Goal: Information Seeking & Learning: Find specific page/section

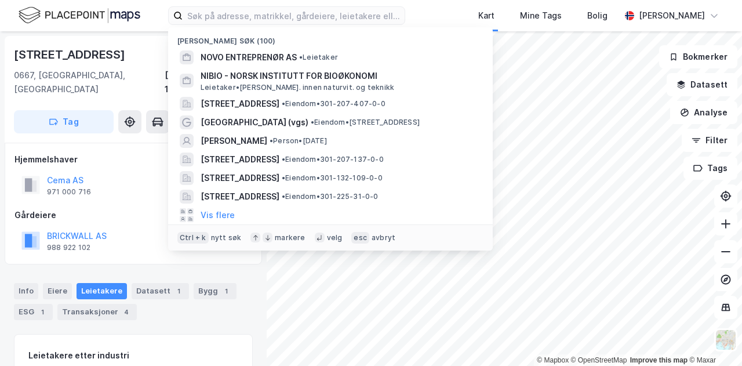
click at [206, 16] on input at bounding box center [294, 15] width 222 height 17
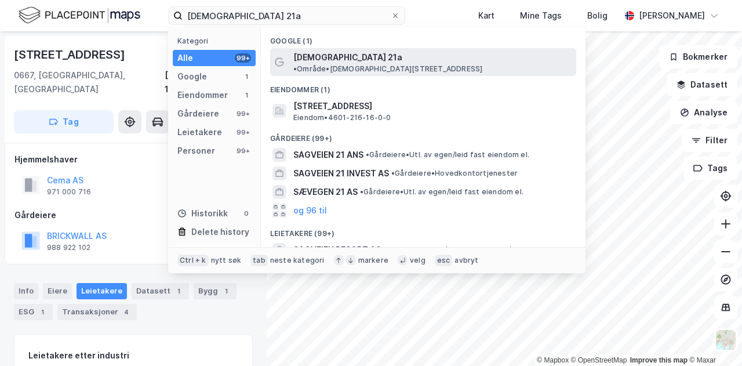
click at [337, 53] on span "[DEMOGRAPHIC_DATA] 21a" at bounding box center [347, 57] width 109 height 14
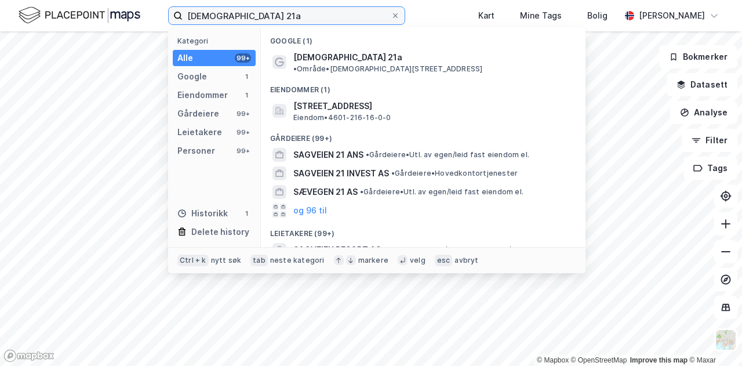
click at [286, 14] on input "[DEMOGRAPHIC_DATA] 21a" at bounding box center [287, 15] width 208 height 17
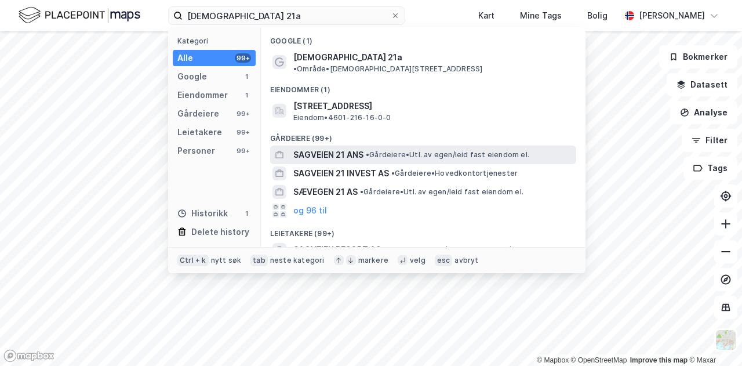
click at [355, 148] on span "SAGVEIEN 21 ANS" at bounding box center [328, 155] width 70 height 14
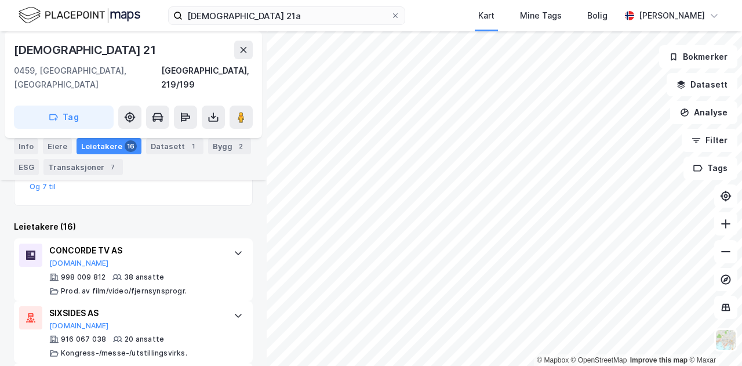
scroll to position [459, 0]
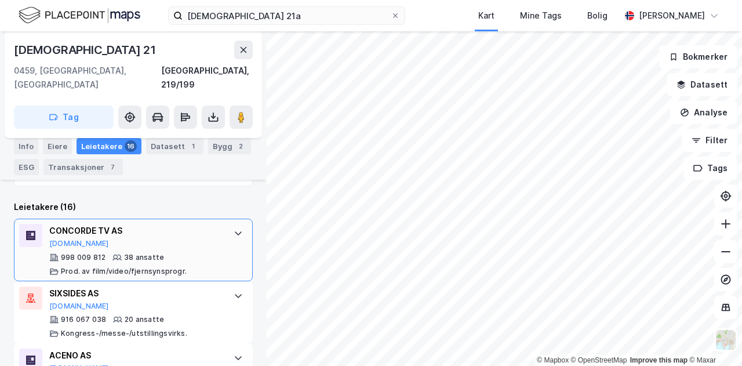
click at [235, 231] on icon at bounding box center [238, 233] width 7 height 4
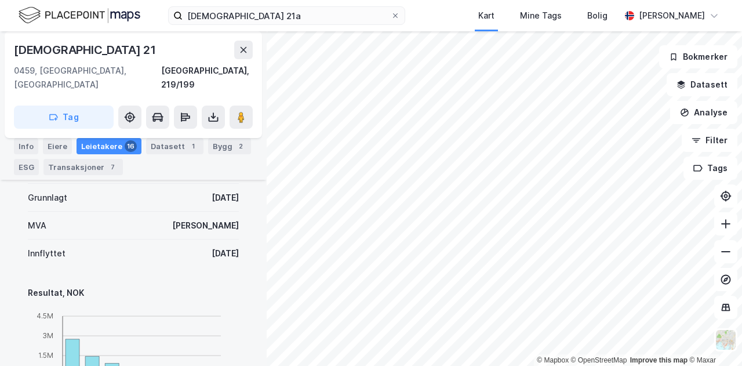
scroll to position [659, 0]
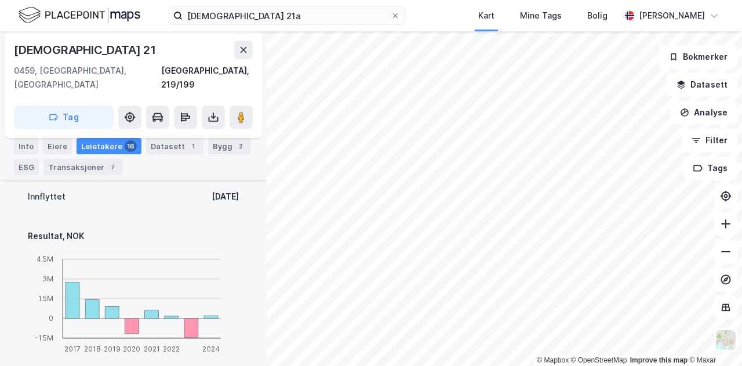
click at [449, 27] on div "[DEMOGRAPHIC_DATA] 21a Kart Mine Tags Bolig [PERSON_NAME]" at bounding box center [371, 15] width 742 height 31
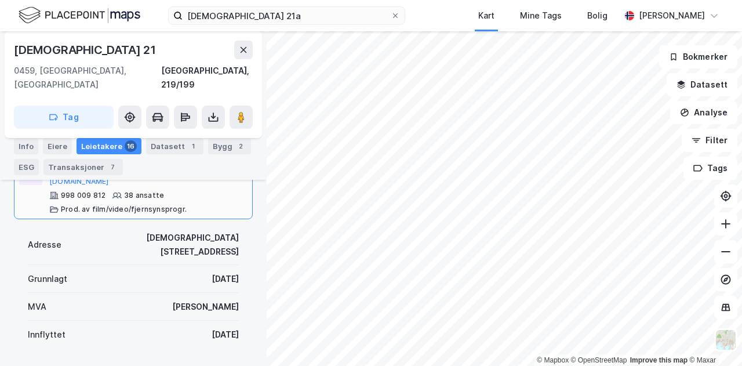
scroll to position [560, 0]
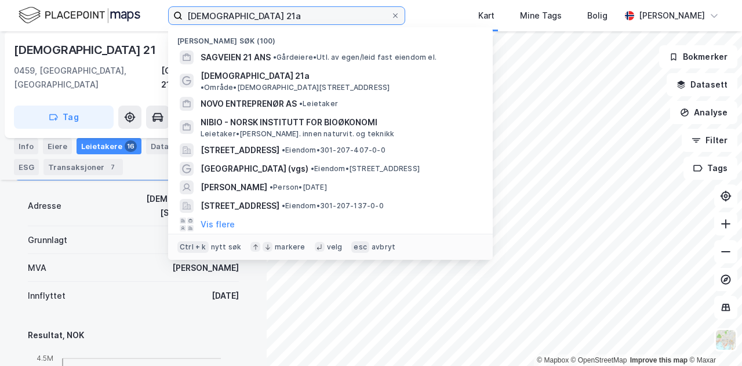
drag, startPoint x: 263, startPoint y: 13, endPoint x: 179, endPoint y: 16, distance: 84.7
click at [179, 16] on label "[DEMOGRAPHIC_DATA] 21a" at bounding box center [286, 15] width 237 height 19
paste input "[STREET_ADDRESS]"
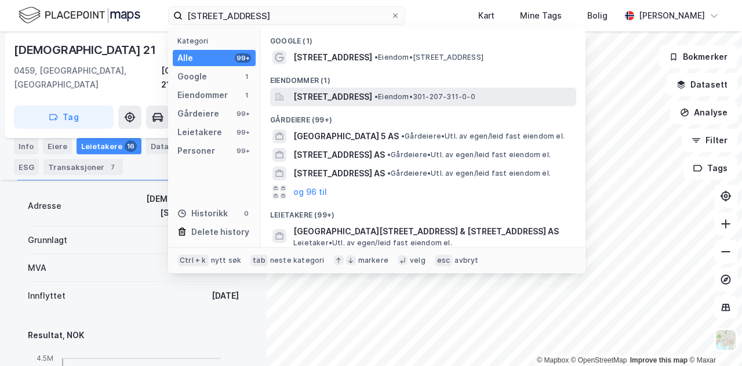
click at [361, 96] on span "[STREET_ADDRESS]" at bounding box center [332, 97] width 79 height 14
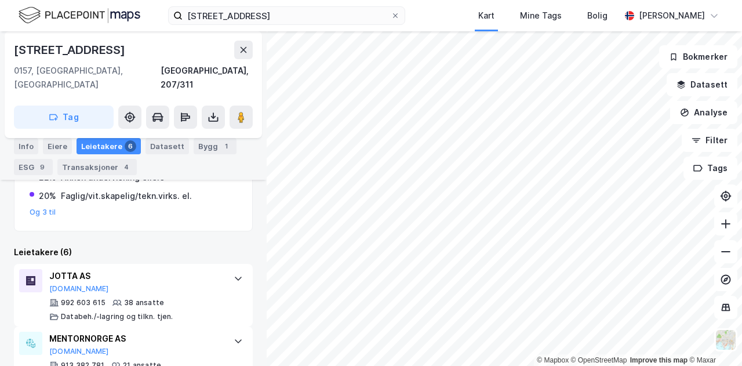
scroll to position [320, 0]
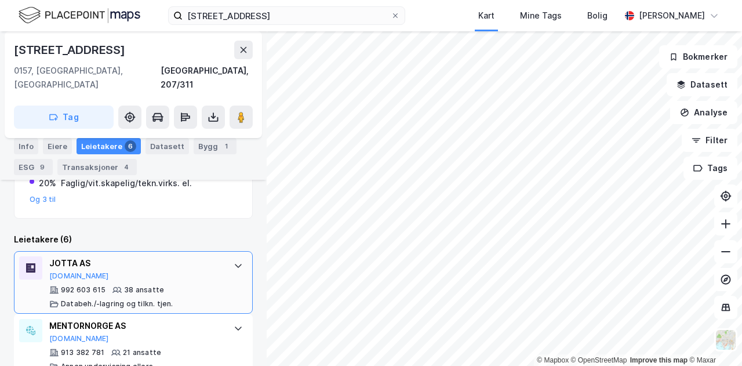
click at [234, 261] on icon at bounding box center [238, 265] width 9 height 9
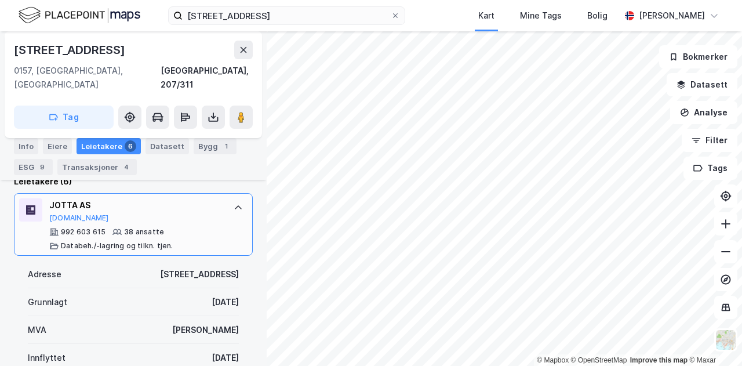
scroll to position [436, 0]
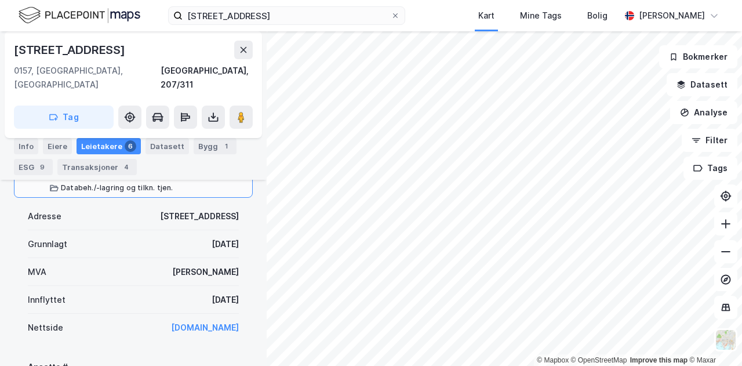
click at [458, 23] on div "[STREET_ADDRESS] Mine Tags Bolig [PERSON_NAME]" at bounding box center [371, 15] width 742 height 31
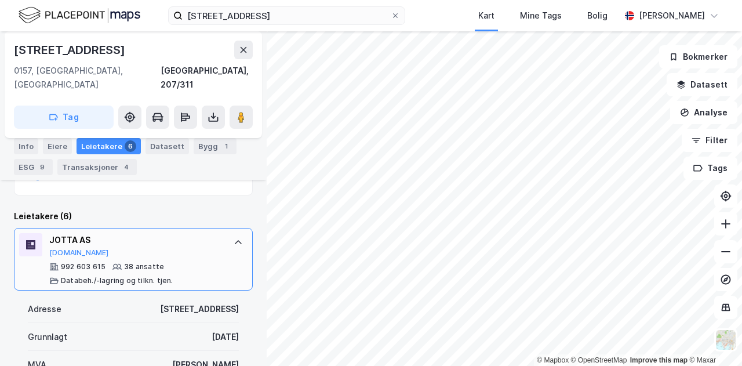
scroll to position [320, 0]
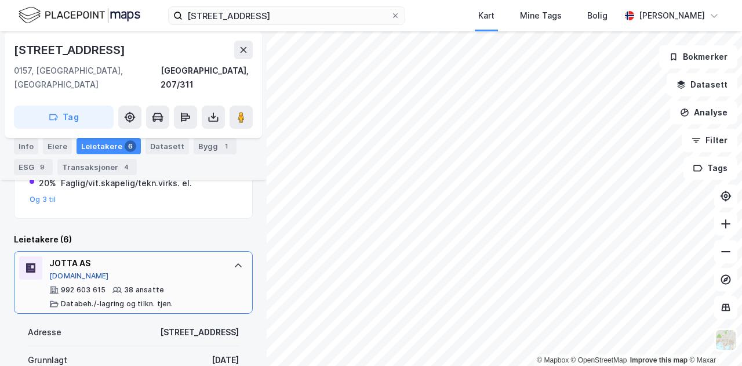
click at [73, 271] on button "[DOMAIN_NAME]" at bounding box center [79, 275] width 60 height 9
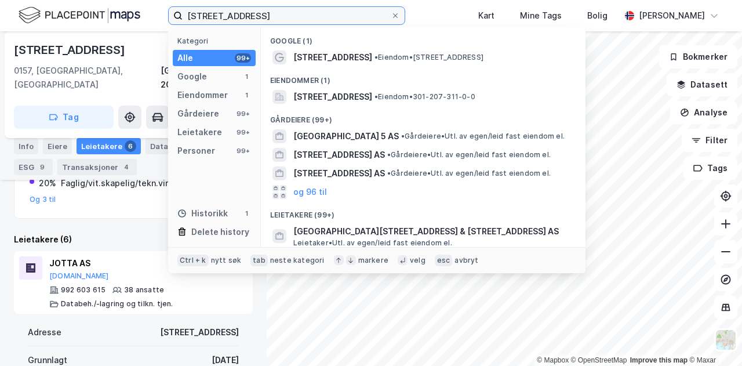
drag, startPoint x: 302, startPoint y: 14, endPoint x: 180, endPoint y: 14, distance: 122.3
click at [180, 14] on label "[STREET_ADDRESS]" at bounding box center [286, 15] width 237 height 19
paste input "[PERSON_NAME][STREET_ADDRESS]"
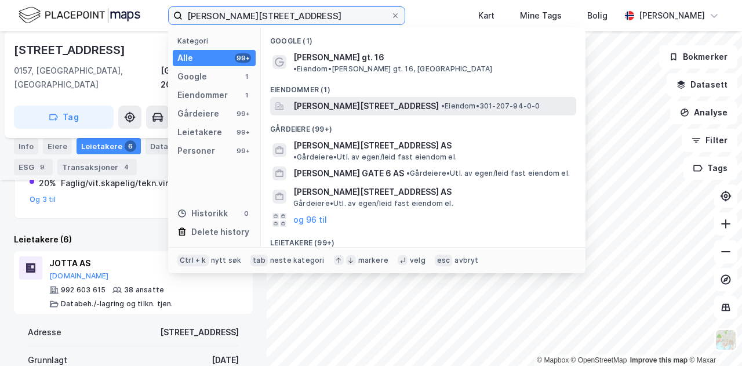
type input "[PERSON_NAME][STREET_ADDRESS]"
click at [412, 99] on span "[PERSON_NAME][STREET_ADDRESS]" at bounding box center [366, 106] width 146 height 14
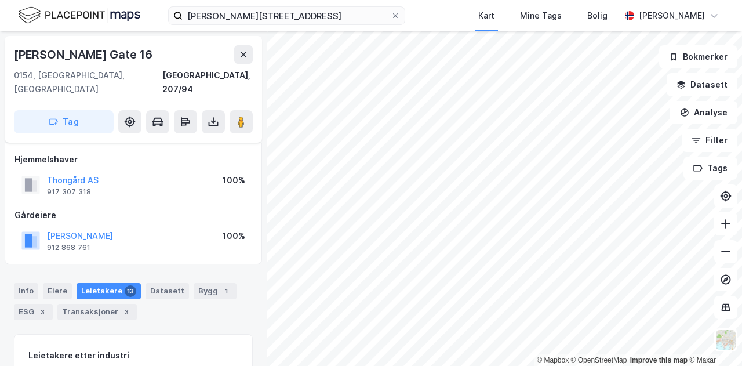
scroll to position [204, 0]
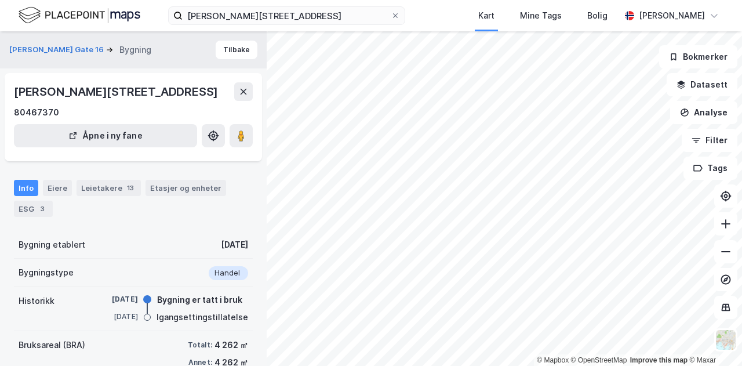
scroll to position [137, 0]
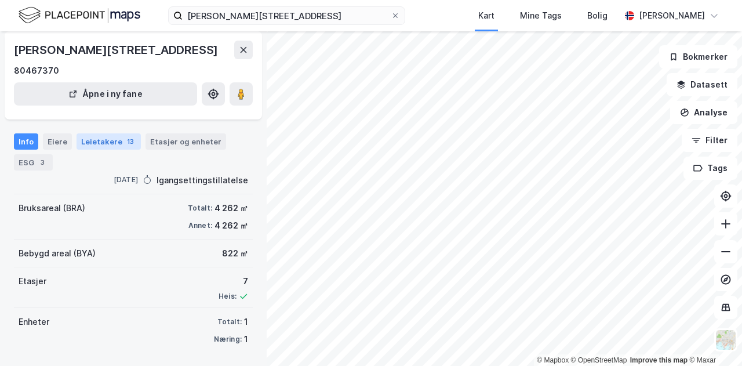
click at [111, 135] on div "Leietakere 13" at bounding box center [109, 141] width 64 height 16
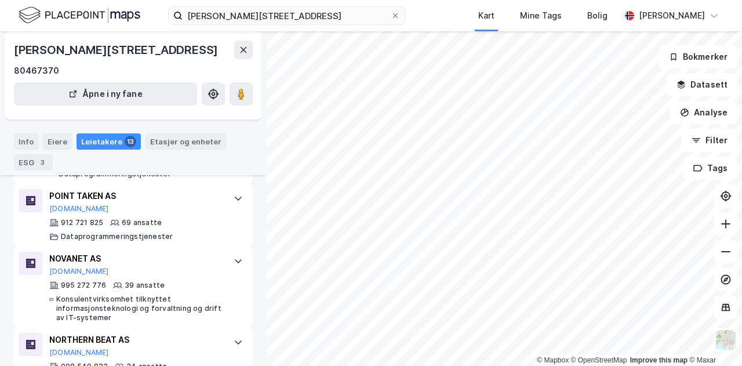
scroll to position [376, 0]
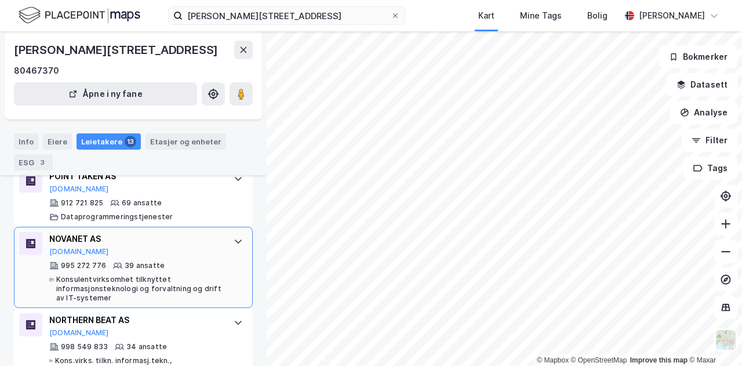
click at [234, 241] on icon at bounding box center [238, 241] width 9 height 9
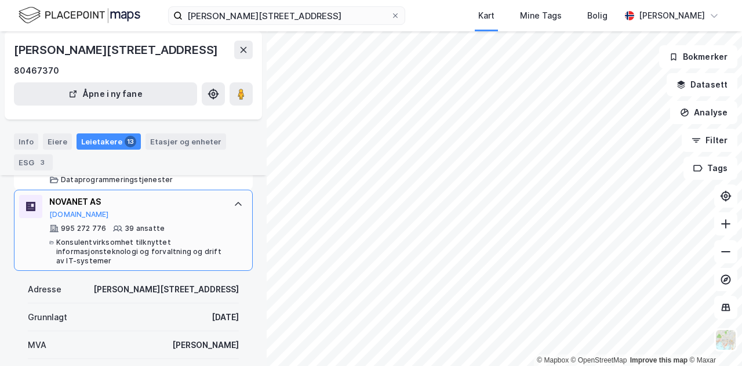
scroll to position [409, 0]
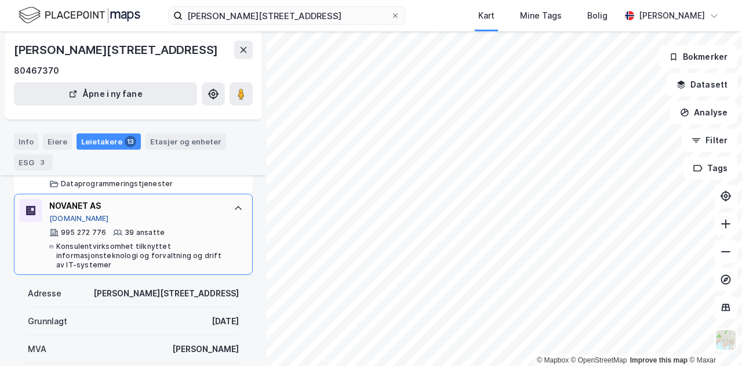
click at [68, 219] on button "[DOMAIN_NAME]" at bounding box center [79, 218] width 60 height 9
drag, startPoint x: 121, startPoint y: 199, endPoint x: 37, endPoint y: 201, distance: 83.5
click at [37, 201] on div "NOVANET AS [DOMAIN_NAME] 995 272 776 39 ansatte Konsulentvirksomhet tilknyttet …" at bounding box center [133, 234] width 239 height 81
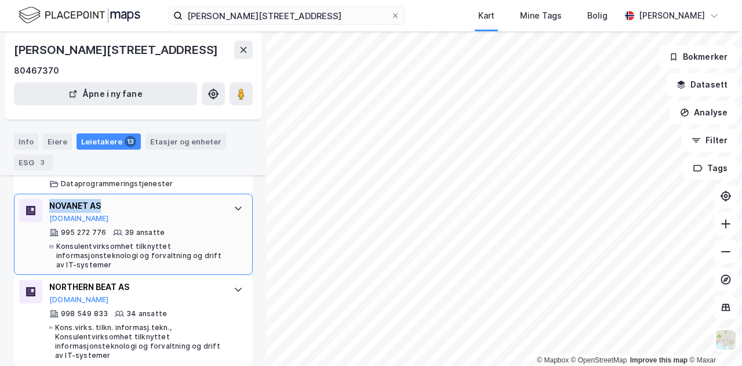
copy div "NOVANET AS"
click at [66, 215] on button "[DOMAIN_NAME]" at bounding box center [79, 218] width 60 height 9
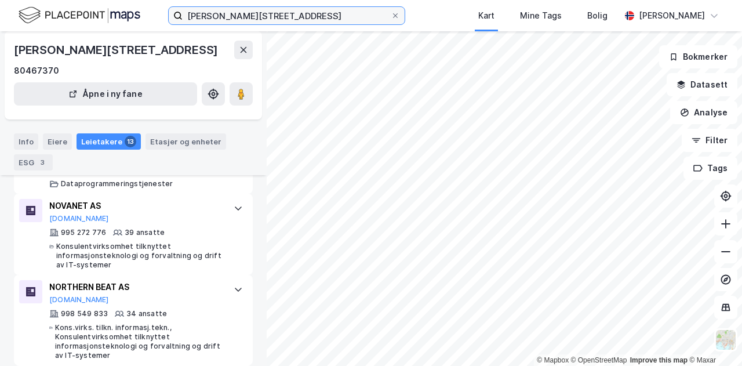
click at [243, 8] on input "[PERSON_NAME][STREET_ADDRESS]" at bounding box center [287, 15] width 208 height 17
